Goal: Task Accomplishment & Management: Use online tool/utility

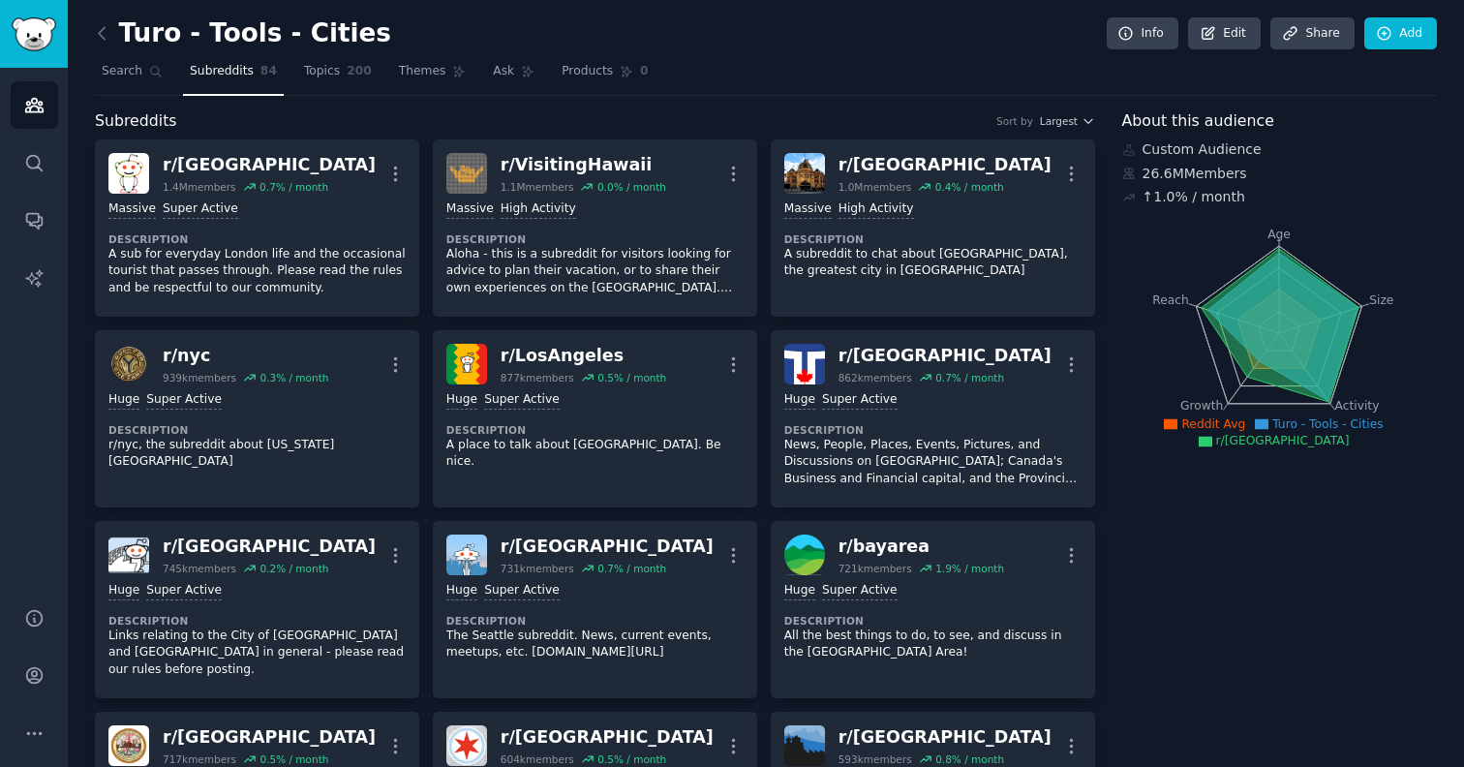
scroll to position [1162, 0]
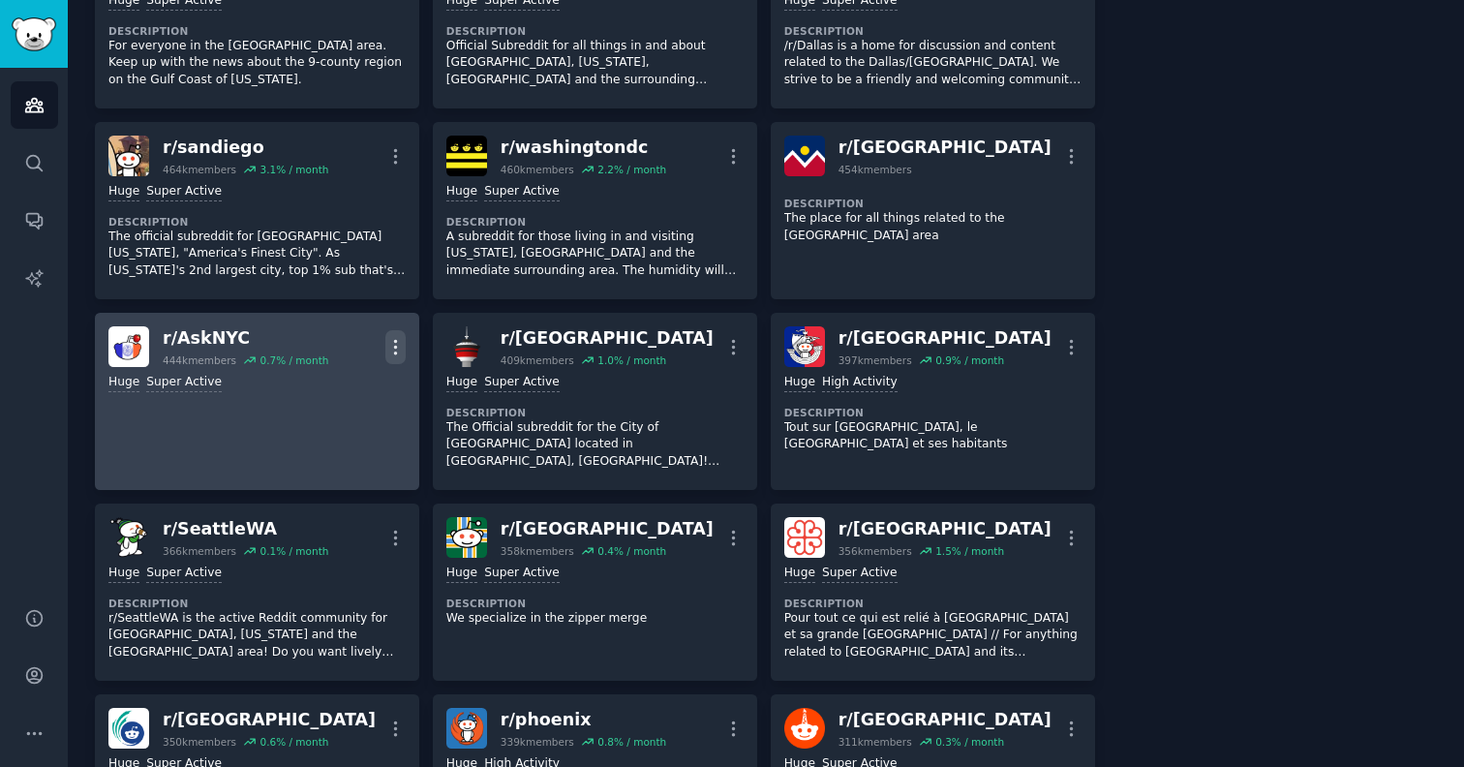
click at [391, 337] on icon "button" at bounding box center [395, 347] width 20 height 20
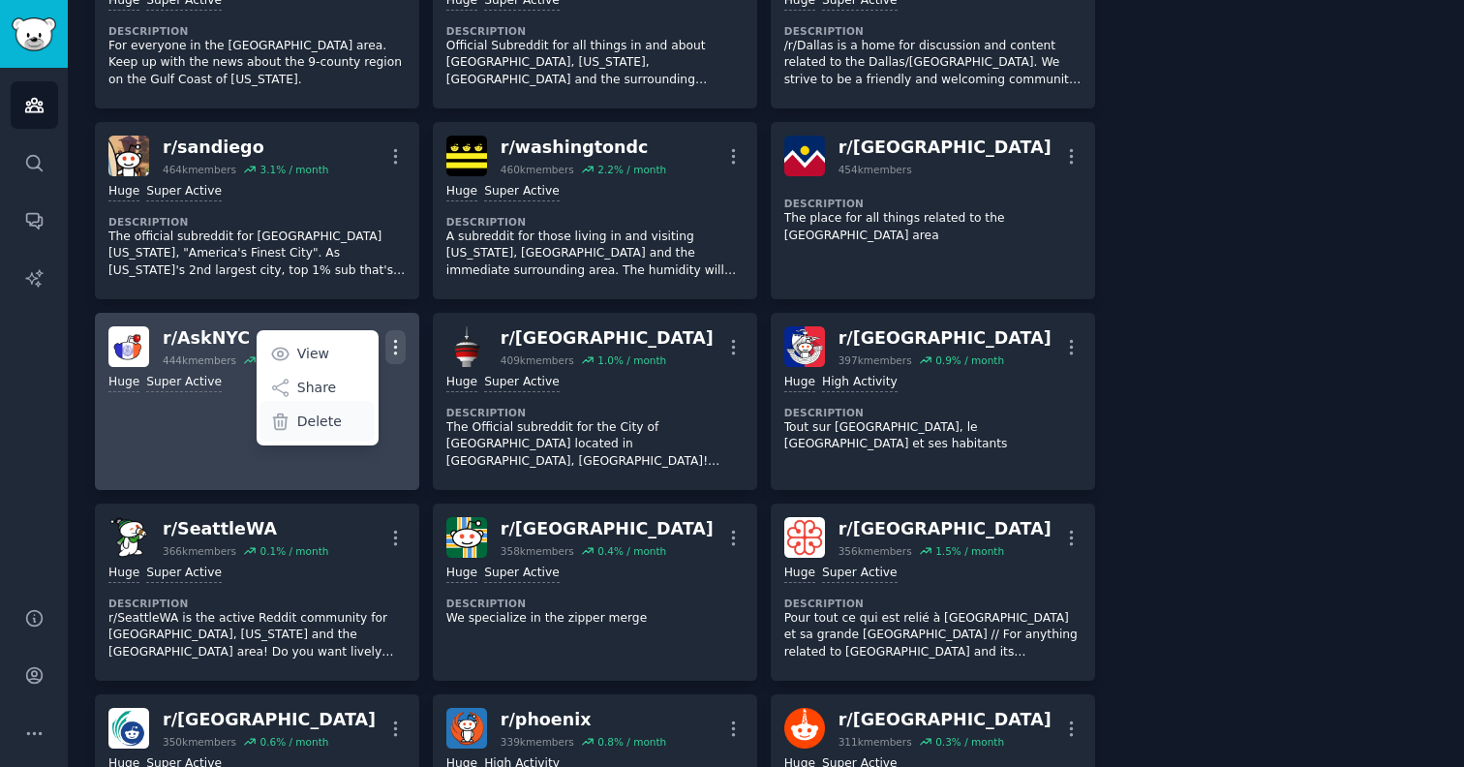
click at [329, 412] on p "Delete" at bounding box center [319, 422] width 45 height 20
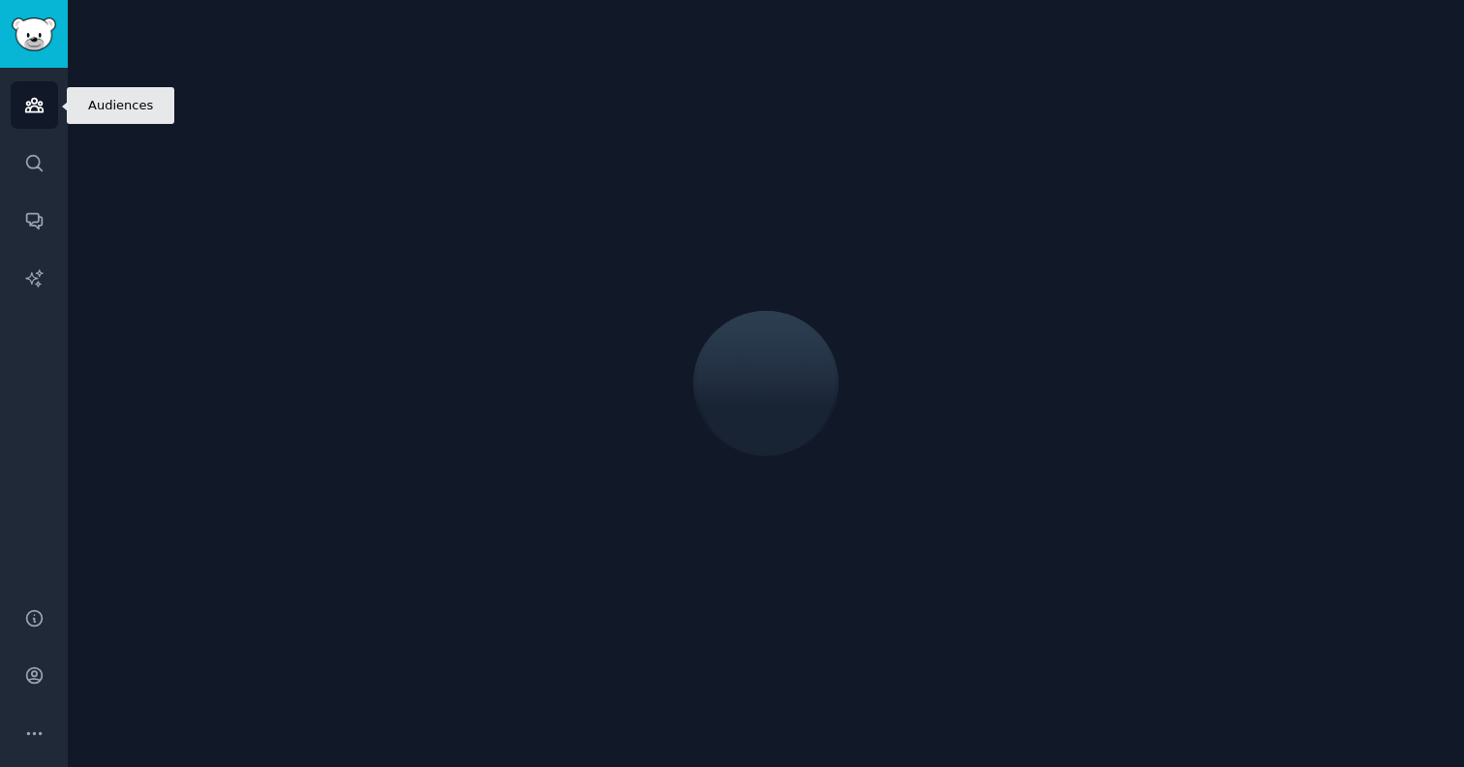
click at [41, 105] on icon "Sidebar" at bounding box center [33, 106] width 17 height 14
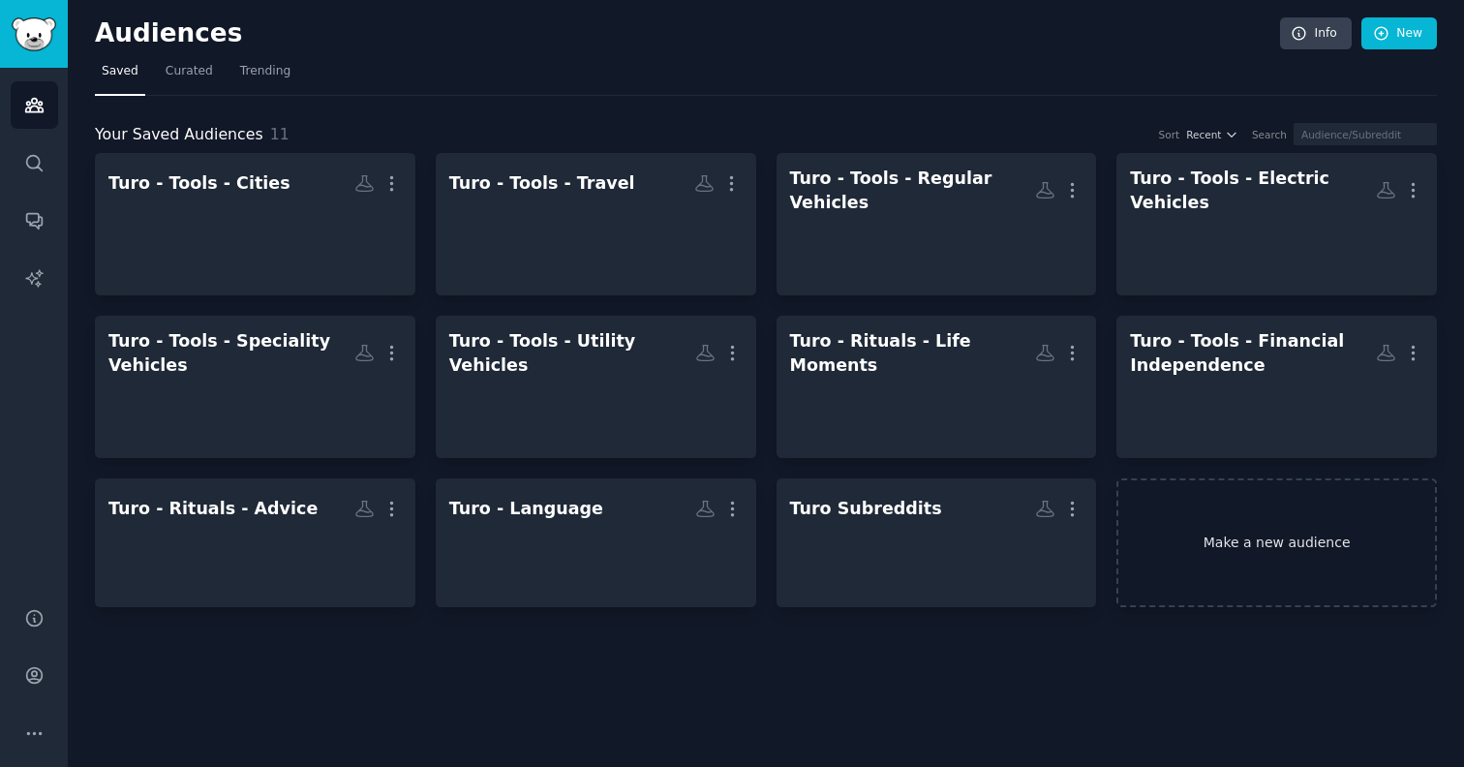
click at [1274, 517] on link "Make a new audience" at bounding box center [1277, 542] width 321 height 129
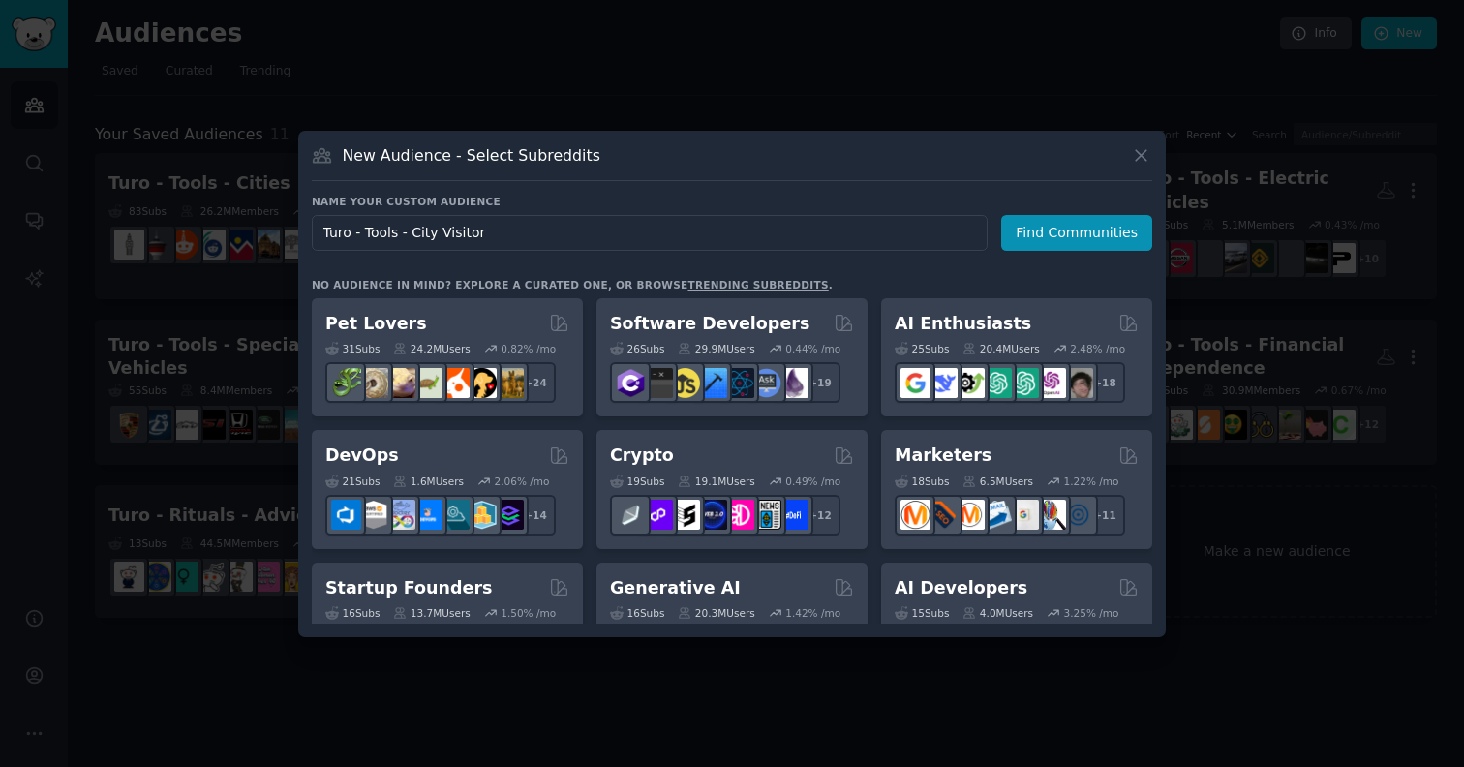
type input "Turo - Tools - City Visitors"
click button "Find Communities" at bounding box center [1076, 233] width 151 height 36
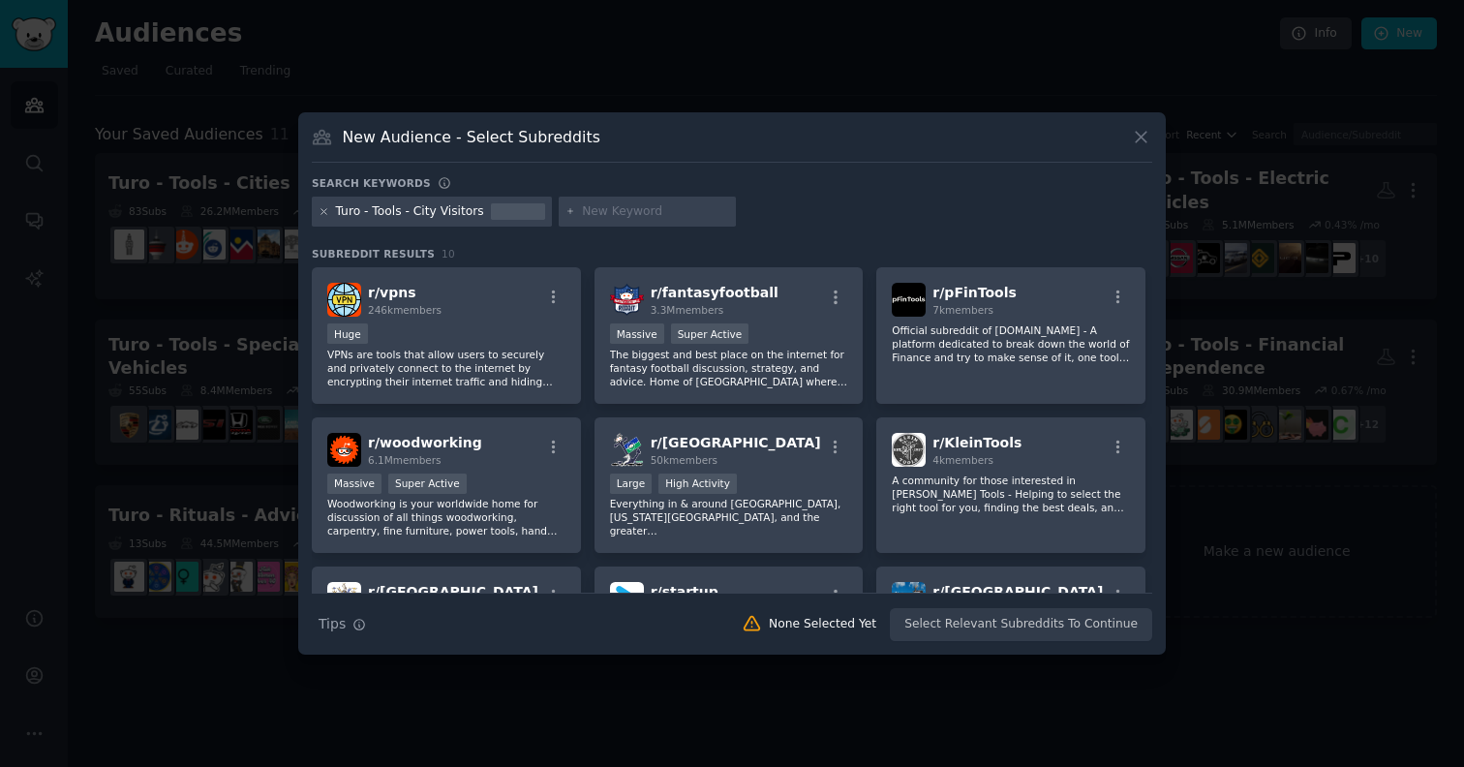
click at [323, 212] on icon at bounding box center [324, 211] width 5 height 5
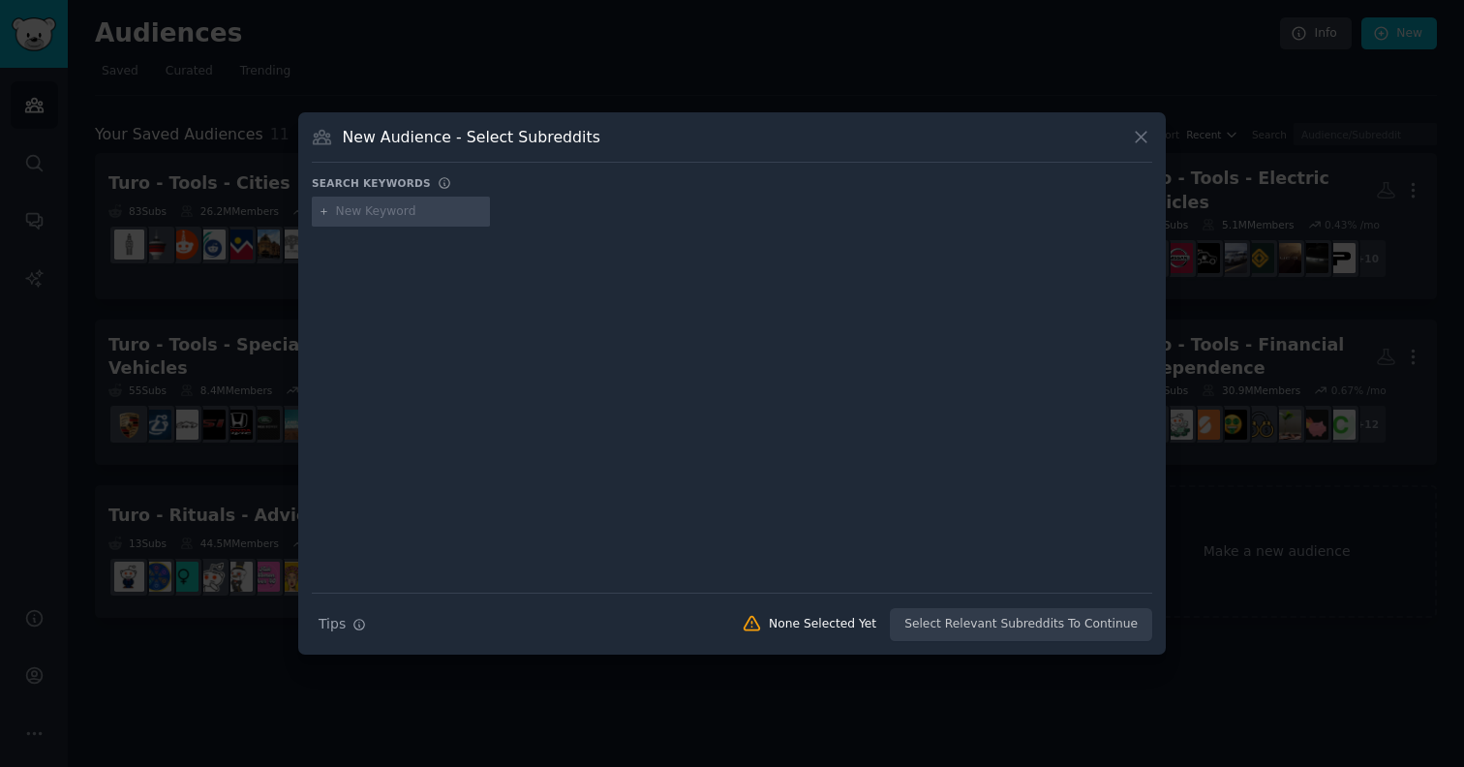
click at [360, 210] on input "text" at bounding box center [409, 211] width 147 height 17
type input "asknyc"
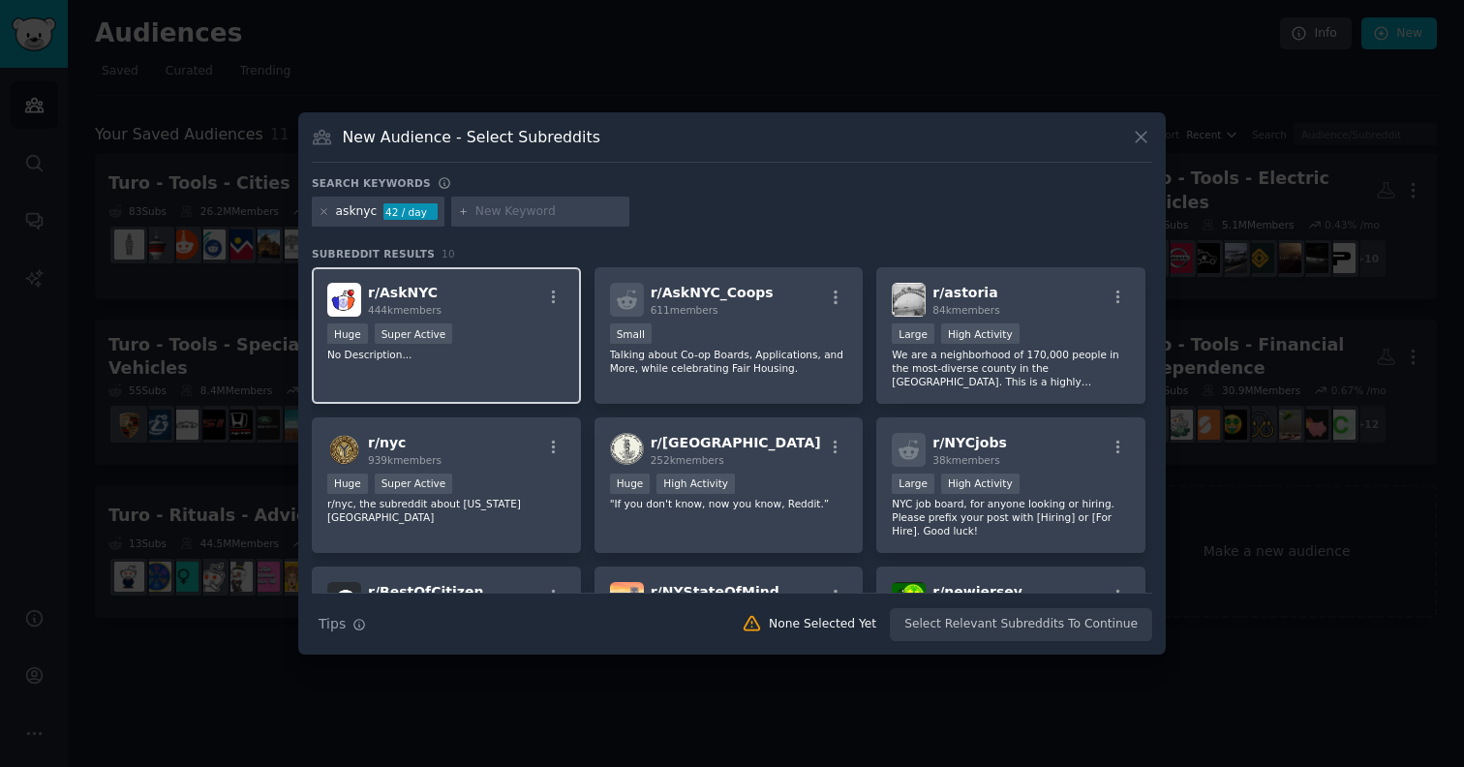
click at [494, 308] on div "r/ AskNYC 444k members" at bounding box center [446, 300] width 238 height 34
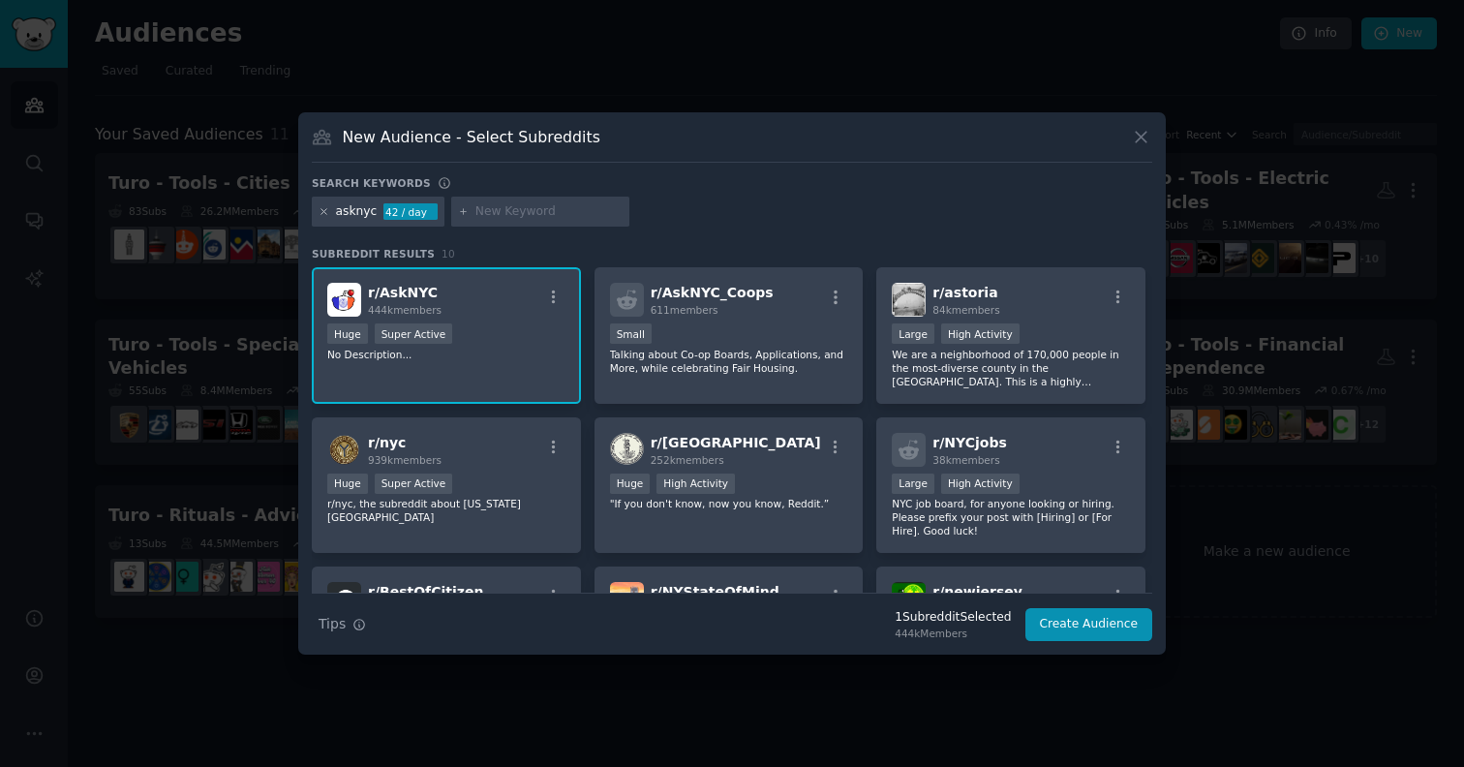
click at [326, 209] on icon at bounding box center [324, 211] width 11 height 11
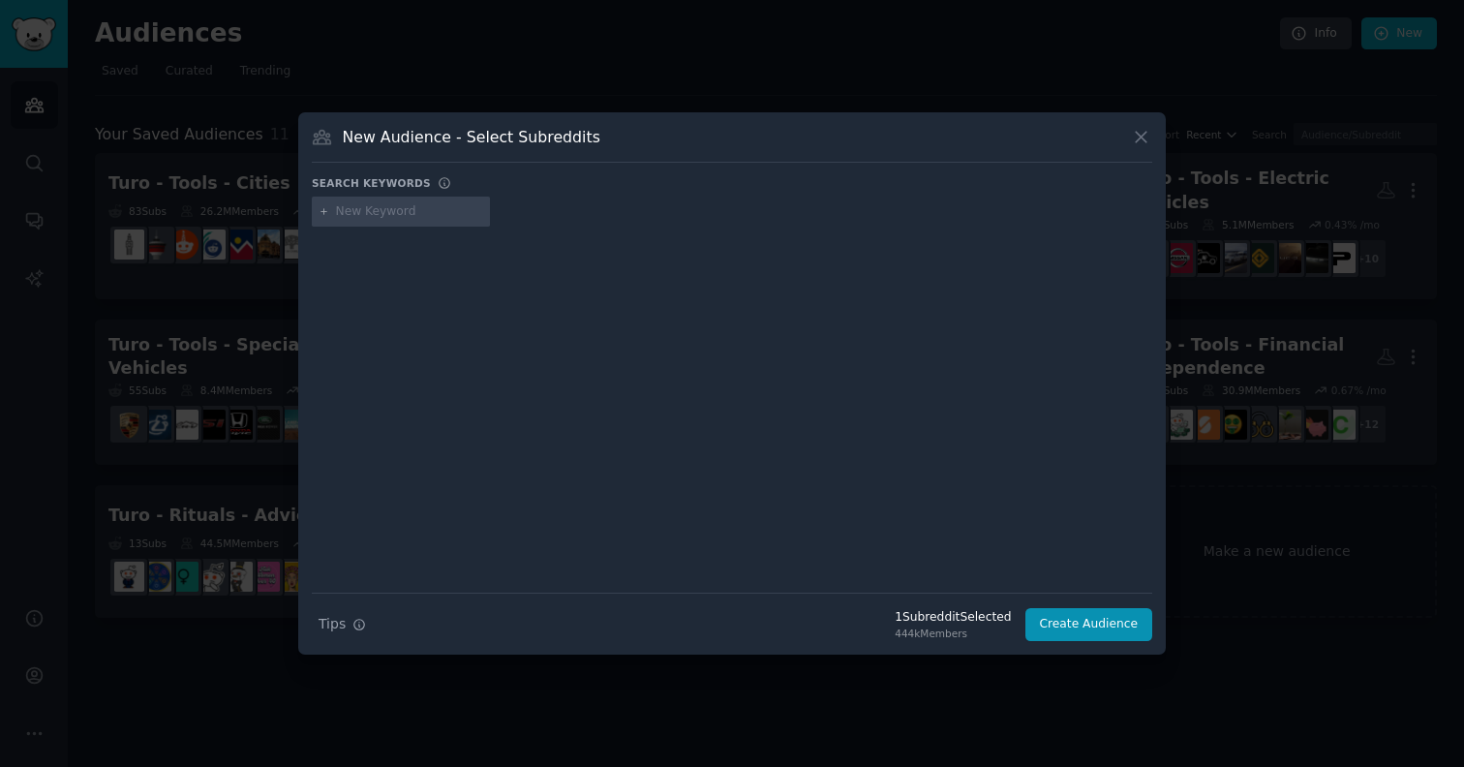
click at [370, 210] on input "text" at bounding box center [409, 211] width 147 height 17
type input "asklosangeles"
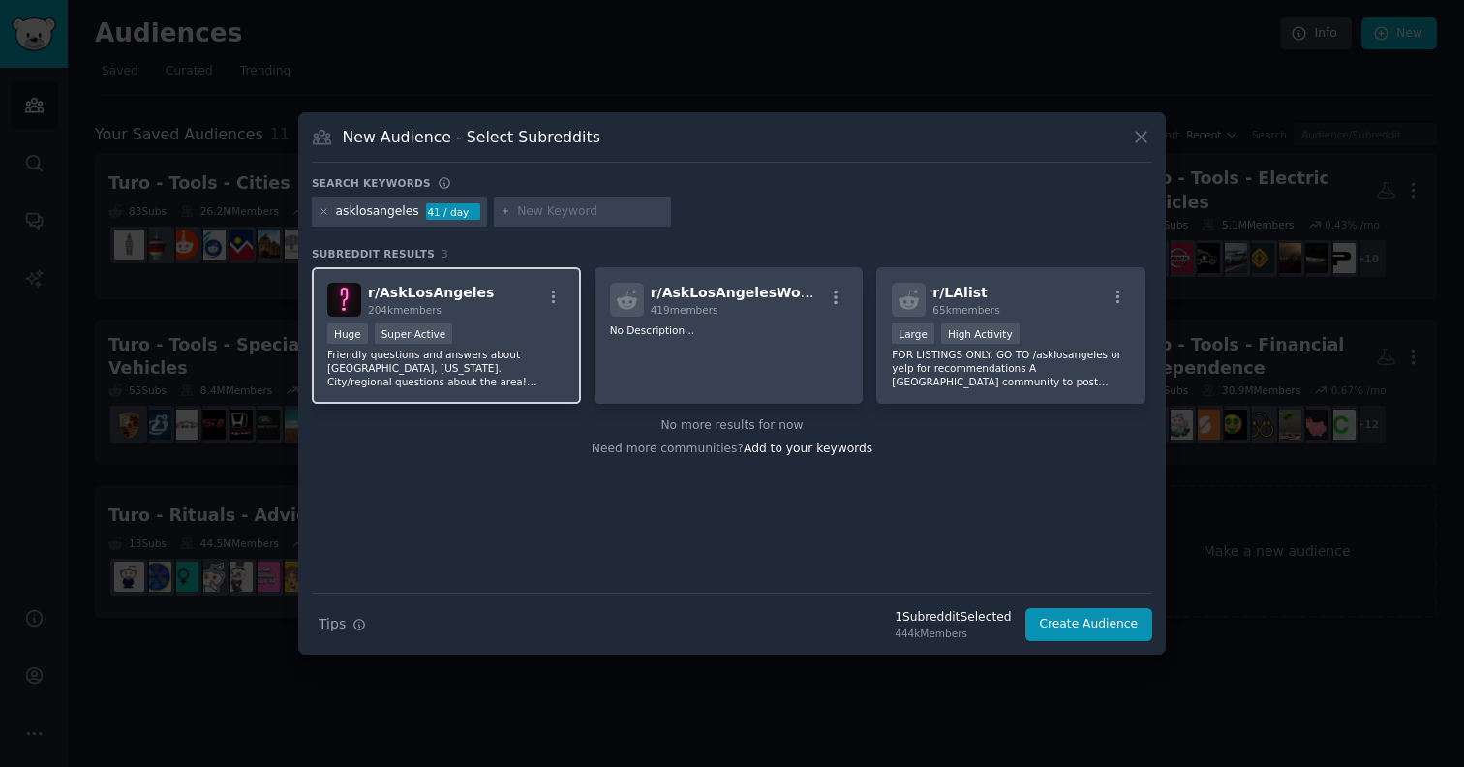
click at [461, 351] on p "Friendly questions and answers about [GEOGRAPHIC_DATA], [US_STATE]. City/region…" at bounding box center [446, 368] width 238 height 41
click at [321, 210] on icon at bounding box center [324, 211] width 11 height 11
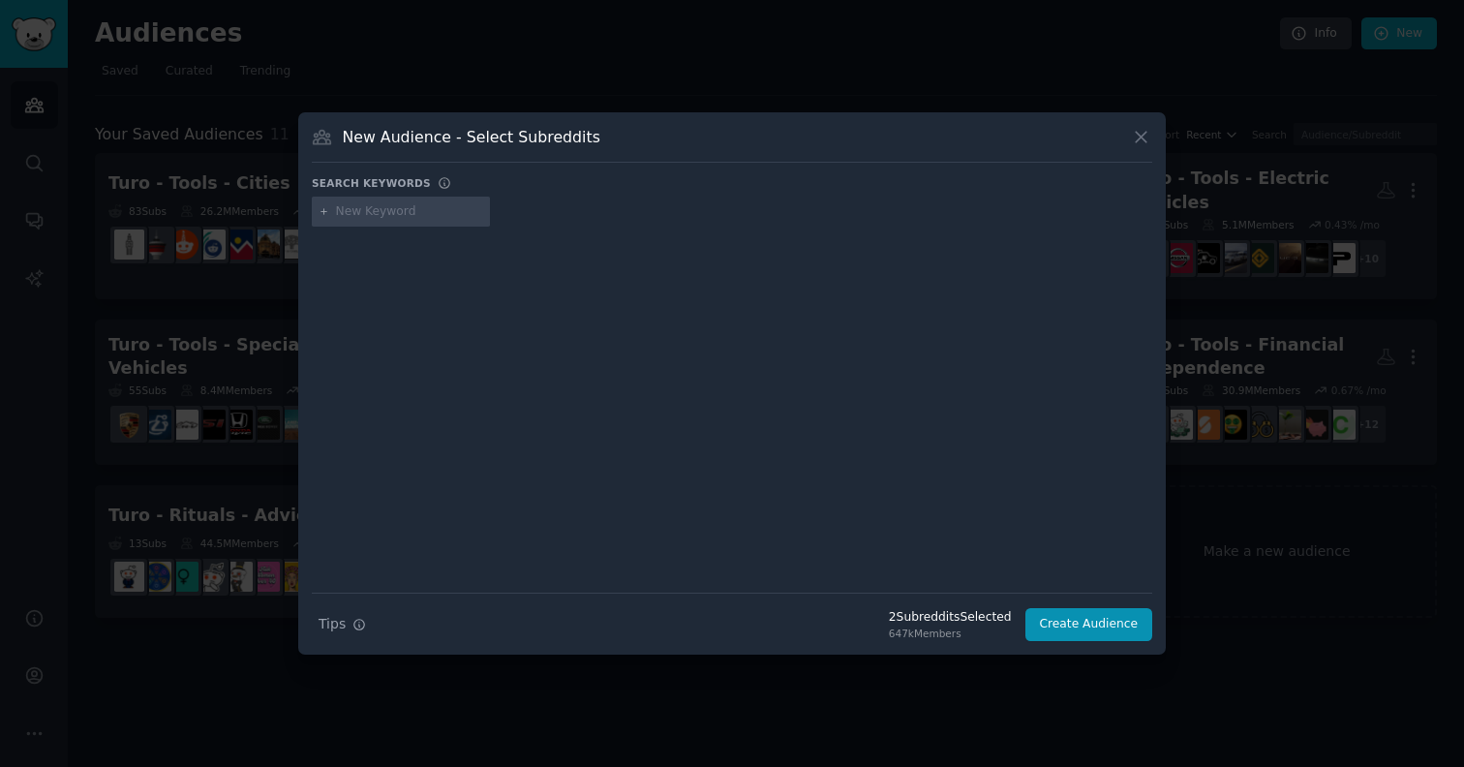
click at [347, 212] on input "text" at bounding box center [409, 211] width 147 height 17
type input "visiting"
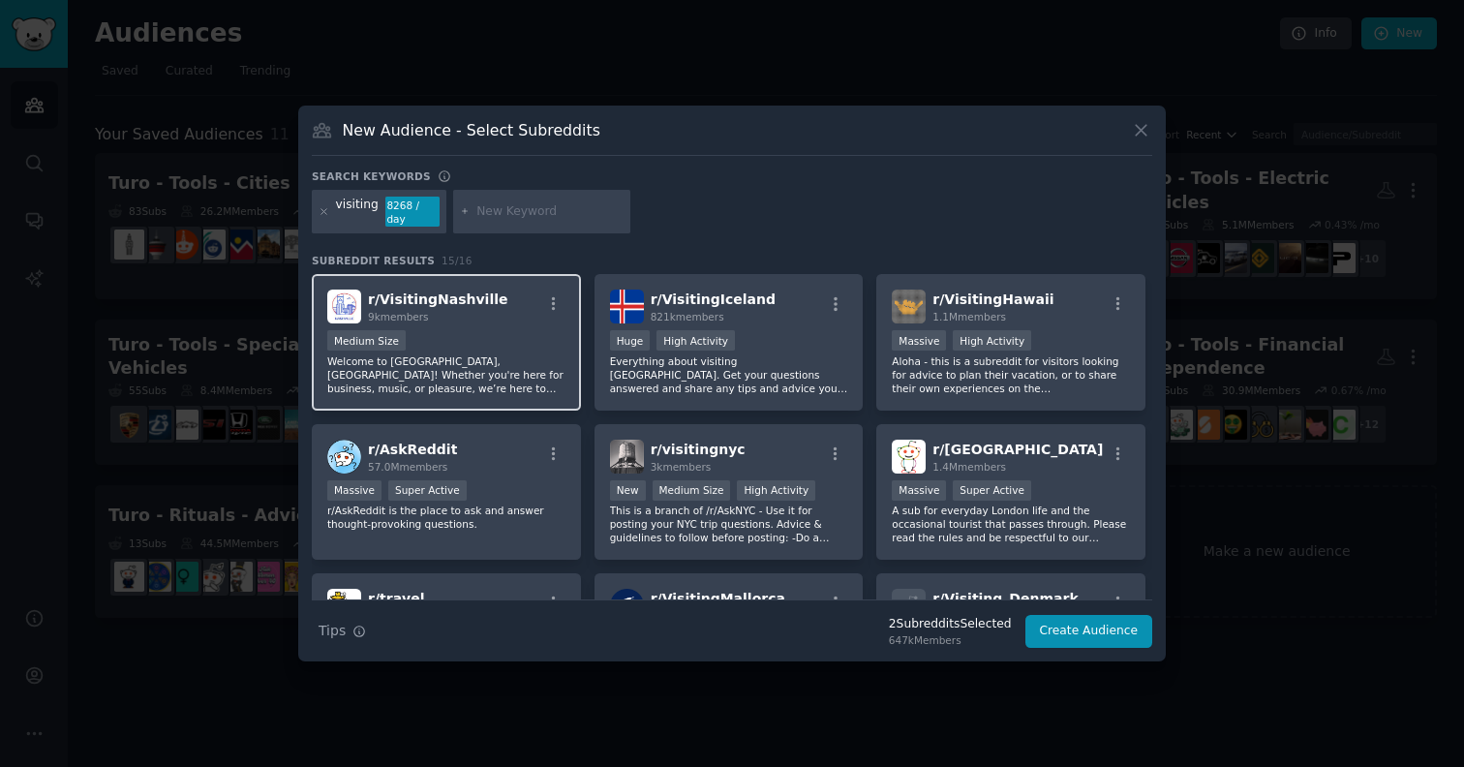
click at [477, 326] on div "r/ VisitingNashville 9k members Medium Size Welcome to Nashville, TN! Whether y…" at bounding box center [446, 342] width 269 height 137
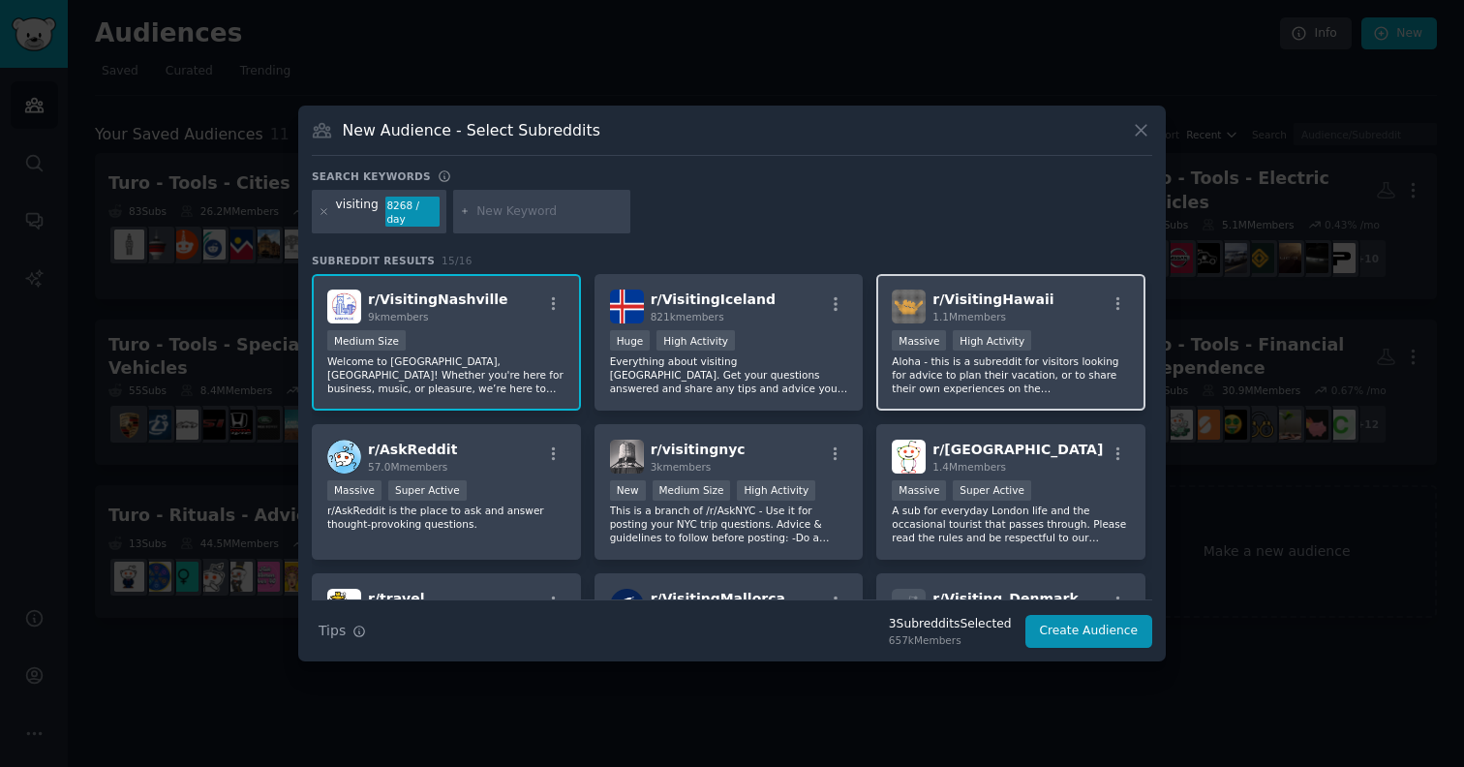
click at [1070, 351] on div "Massive High Activity" at bounding box center [1011, 342] width 238 height 24
